Goal: Navigation & Orientation: Find specific page/section

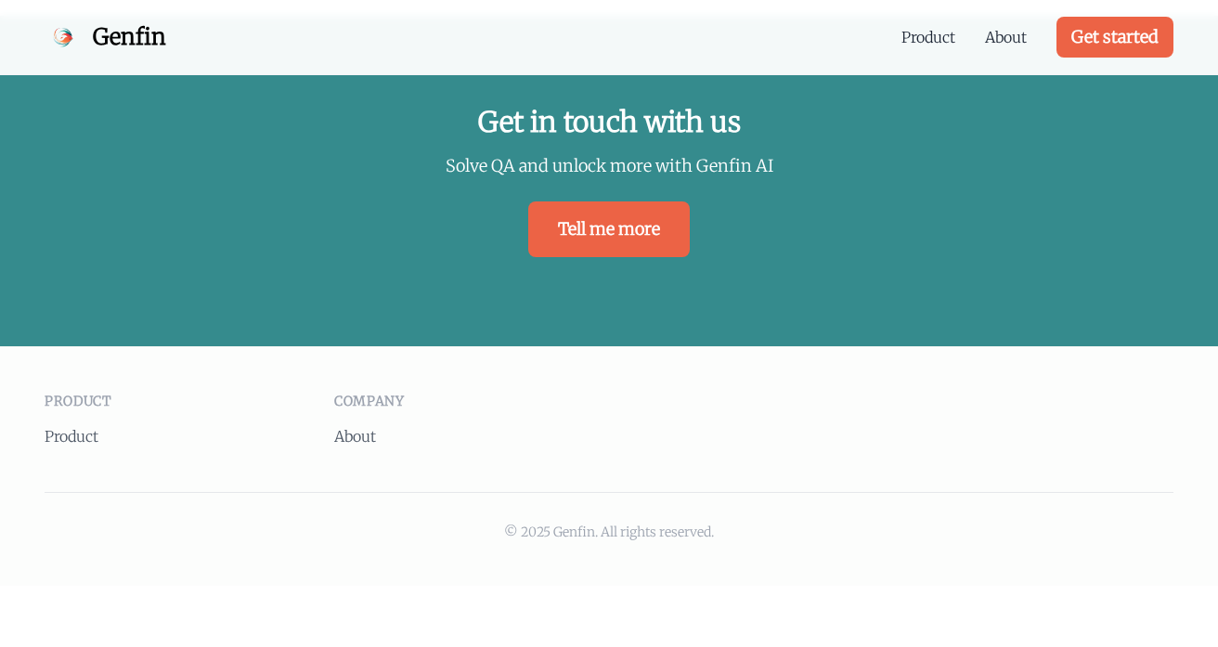
scroll to position [4166, 0]
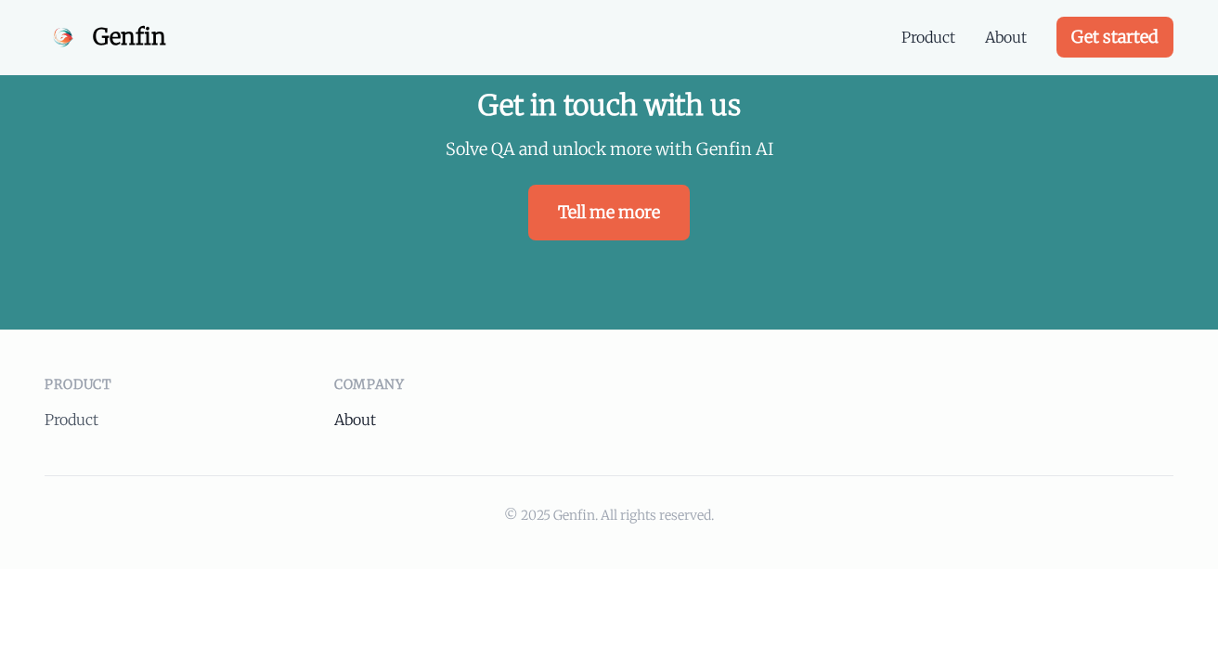
click at [349, 410] on link "About" at bounding box center [355, 419] width 42 height 19
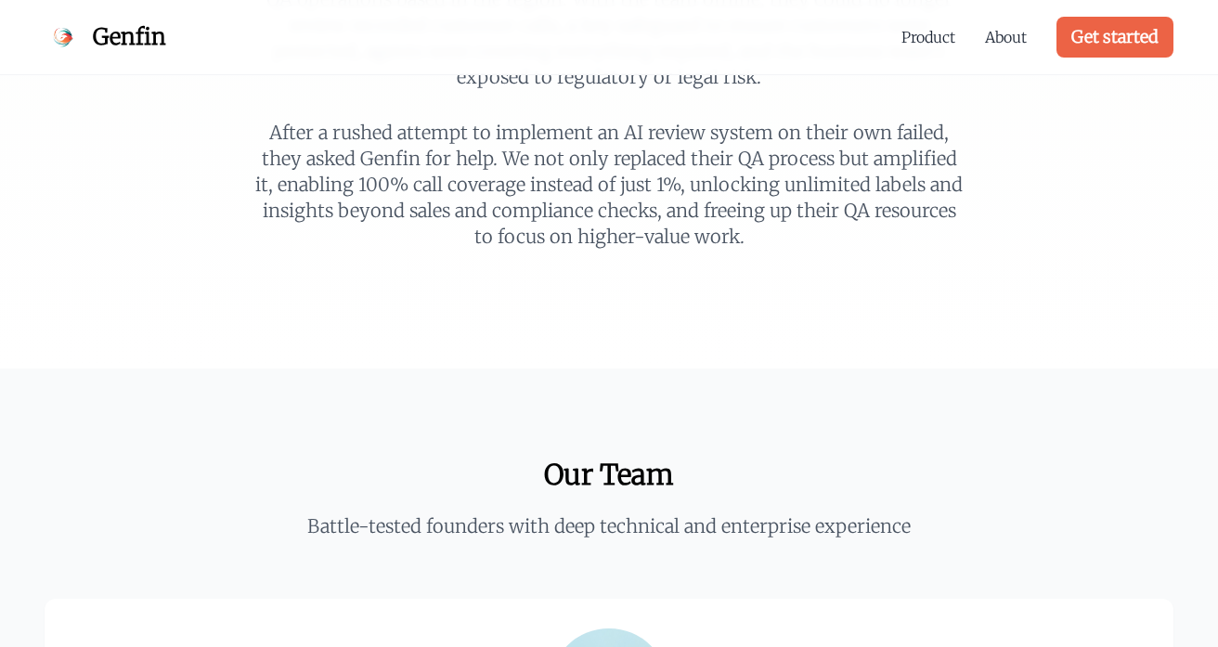
scroll to position [212, 0]
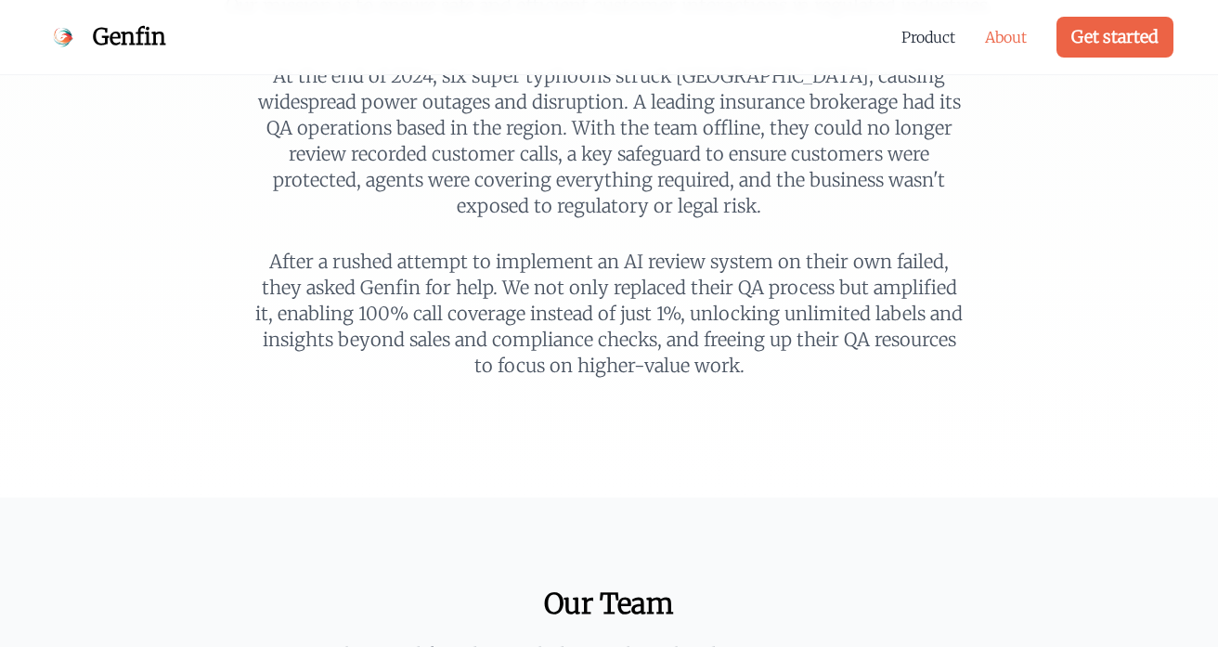
click at [1008, 45] on link "About" at bounding box center [1006, 37] width 42 height 22
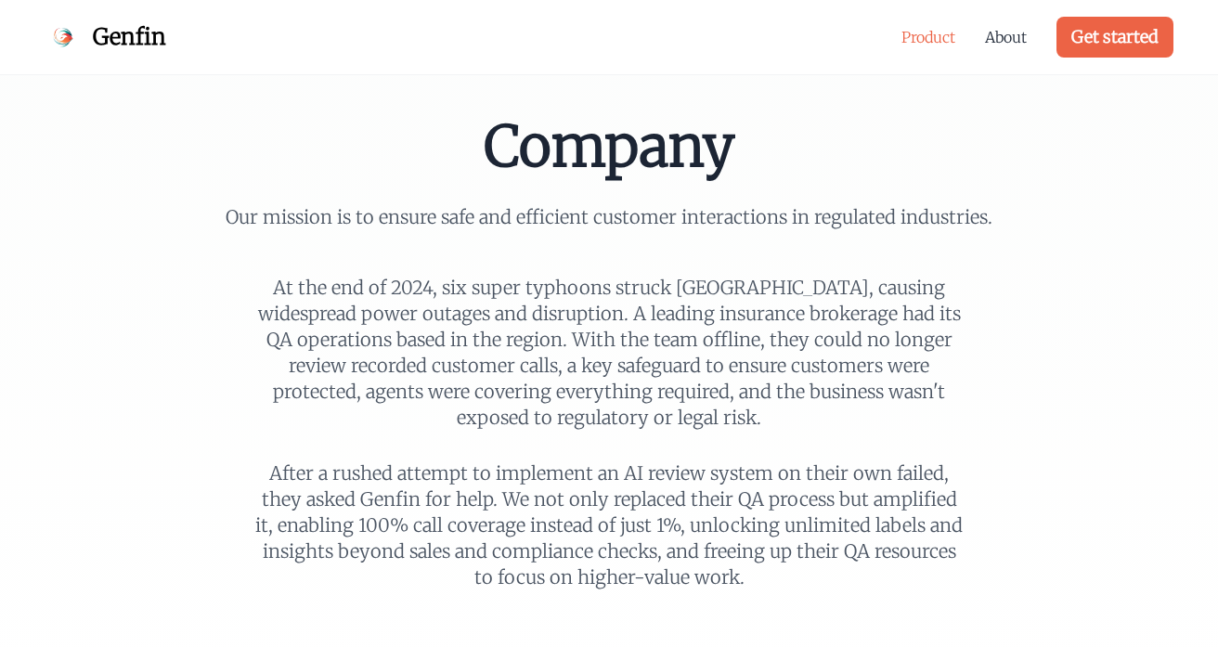
click at [932, 34] on link "Product" at bounding box center [928, 37] width 54 height 22
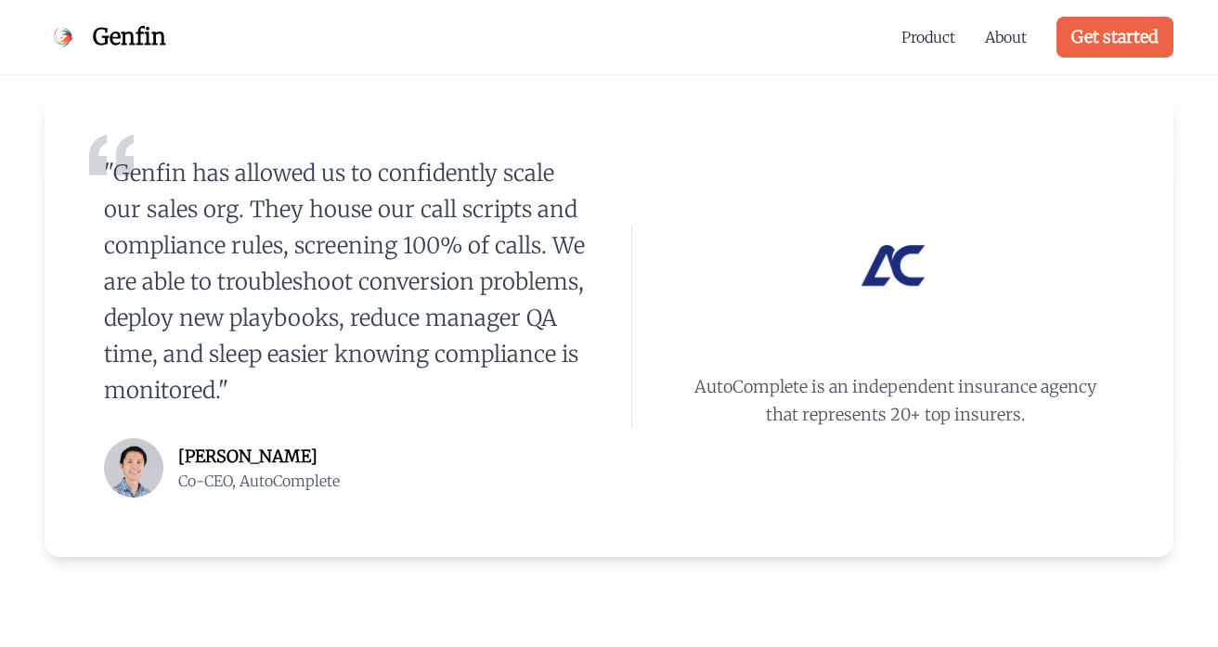
scroll to position [537, 0]
